Goal: Task Accomplishment & Management: Use online tool/utility

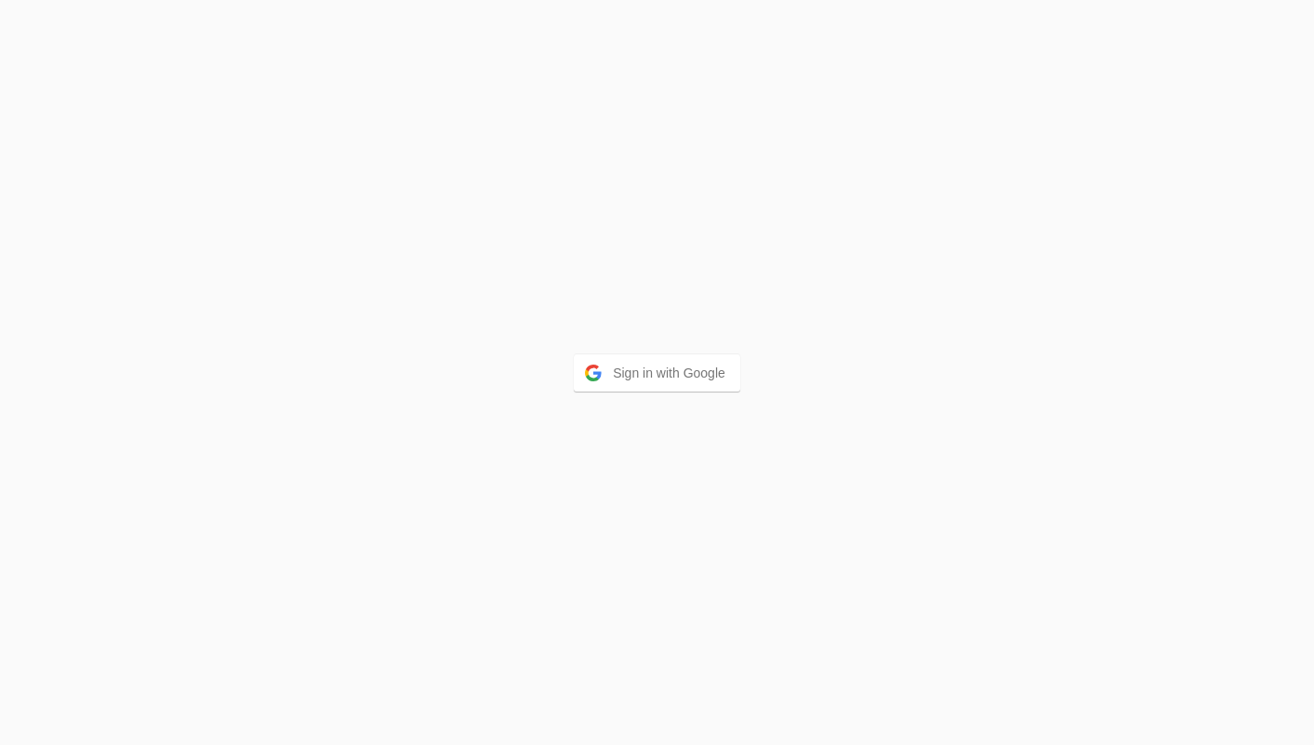
click at [696, 395] on div "Sign in with Google" at bounding box center [657, 372] width 1314 height 745
click at [700, 375] on button "Sign in with Google" at bounding box center [657, 372] width 166 height 37
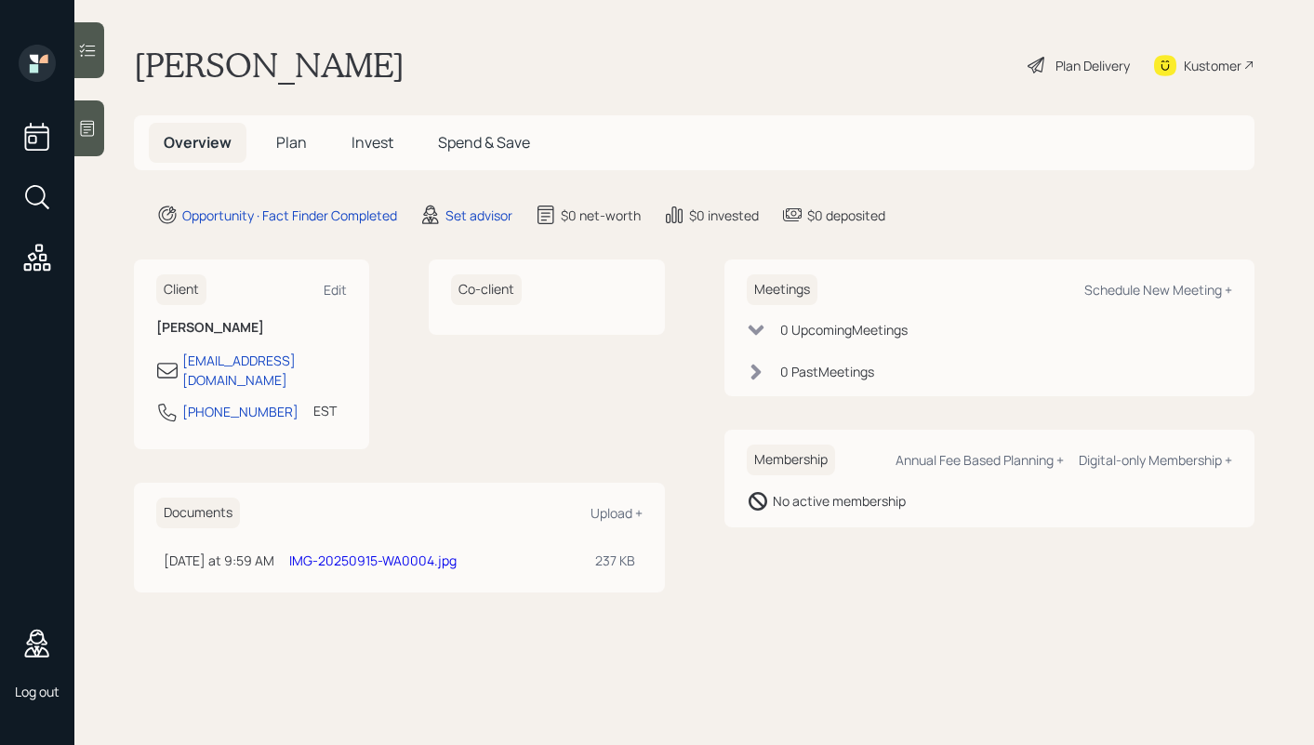
click at [412, 551] on link "IMG-20250915-WA0004.jpg" at bounding box center [372, 560] width 167 height 18
click at [628, 504] on div "Upload +" at bounding box center [616, 513] width 52 height 18
